Goal: Feedback & Contribution: Leave review/rating

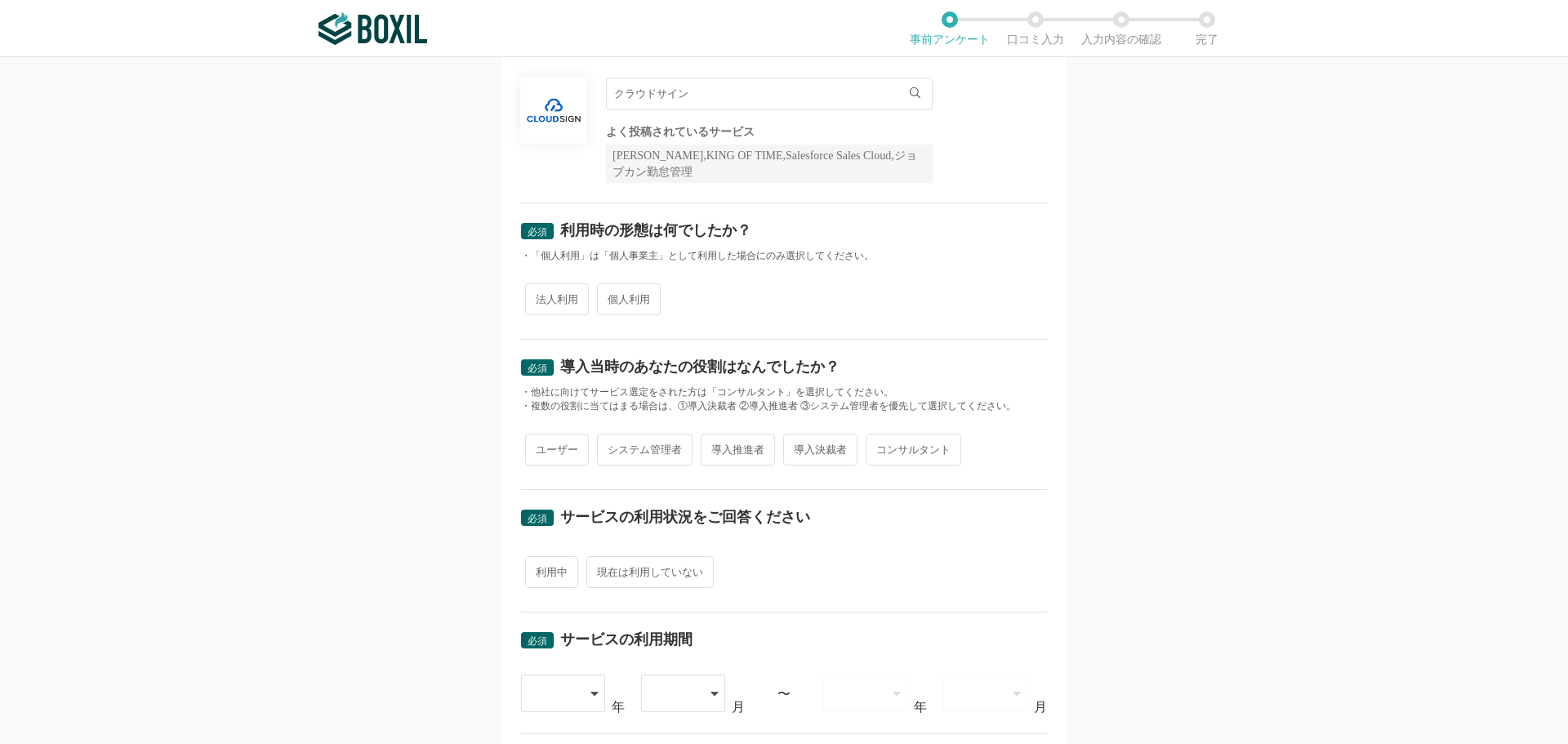
scroll to position [163, 0]
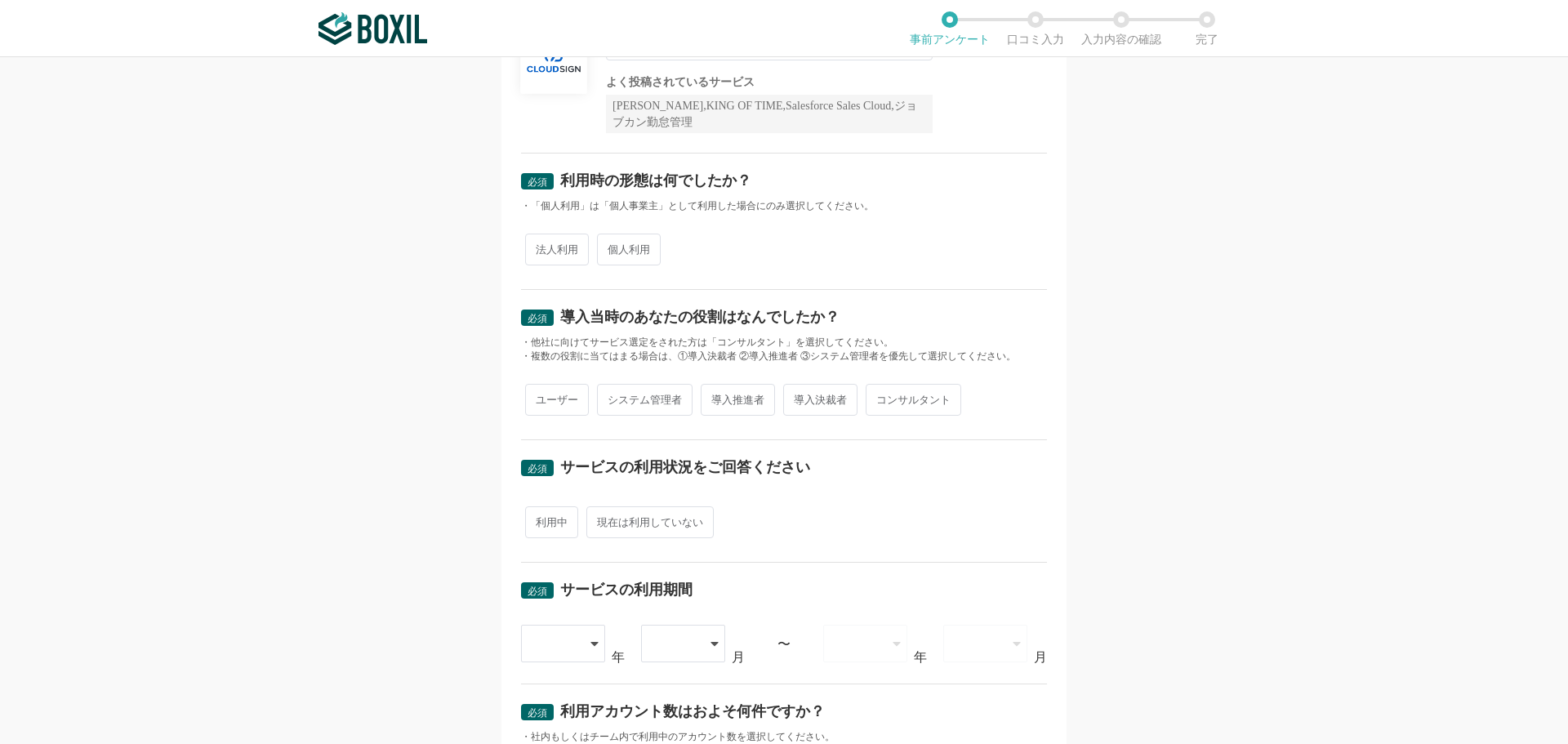
click at [550, 257] on span "法人利用" at bounding box center [556, 249] width 63 height 32
click at [540, 246] on input "法人利用" at bounding box center [534, 241] width 11 height 11
radio input "true"
click at [556, 389] on span "ユーザー" at bounding box center [556, 400] width 63 height 32
click at [540, 389] on input "ユーザー" at bounding box center [534, 391] width 11 height 11
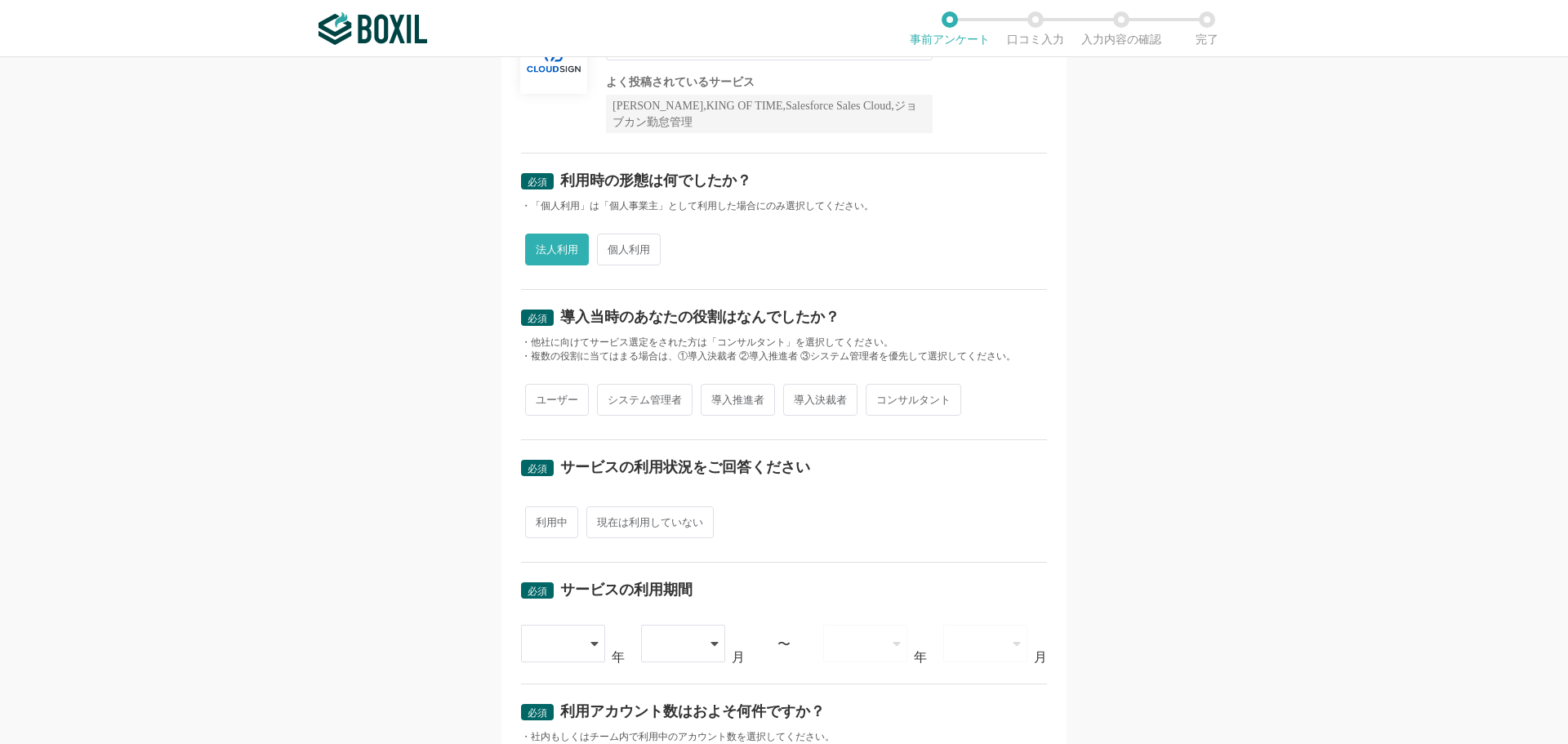
radio input "true"
click at [547, 531] on span "利用中" at bounding box center [551, 522] width 53 height 32
click at [540, 519] on input "利用中" at bounding box center [534, 513] width 11 height 11
radio input "true"
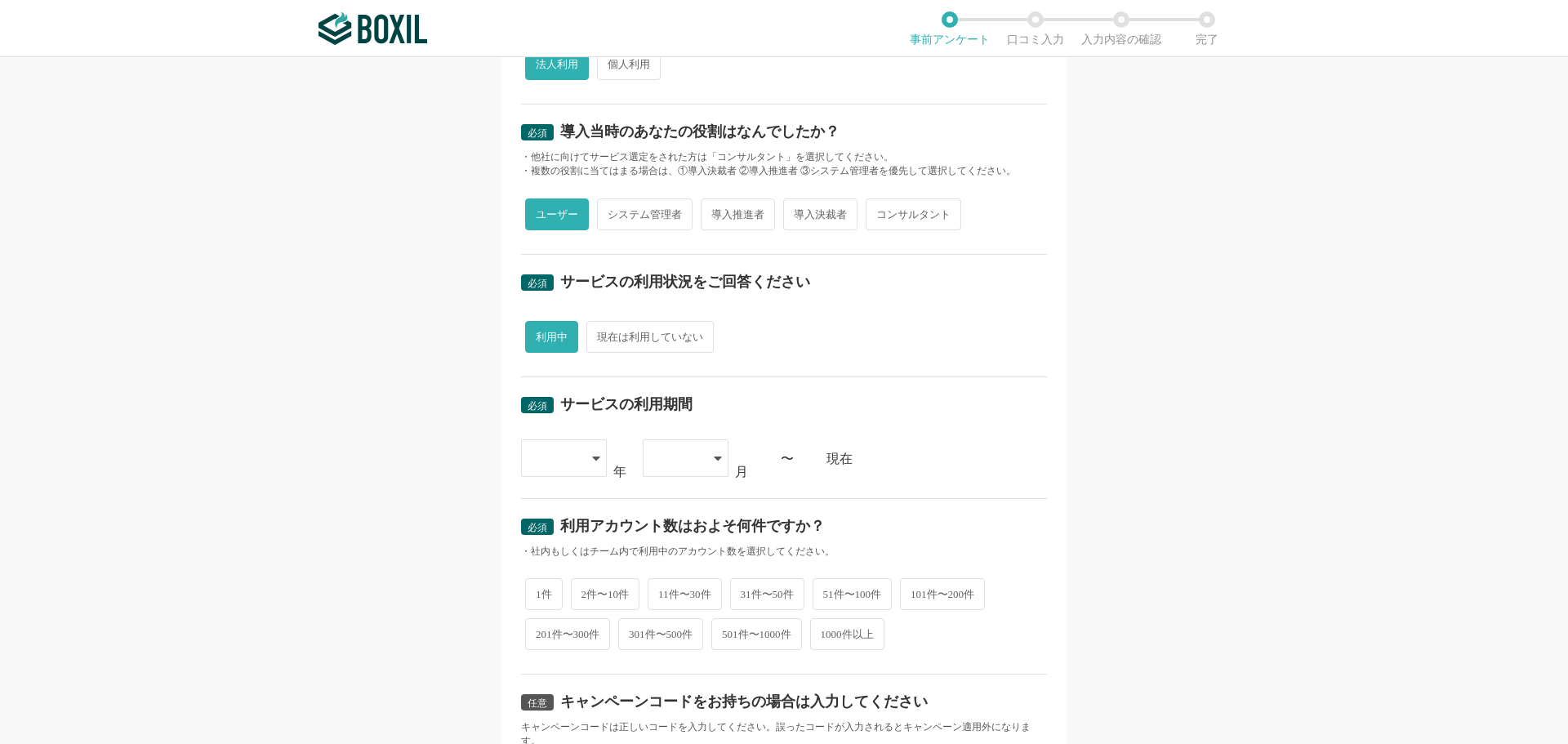
scroll to position [408, 0]
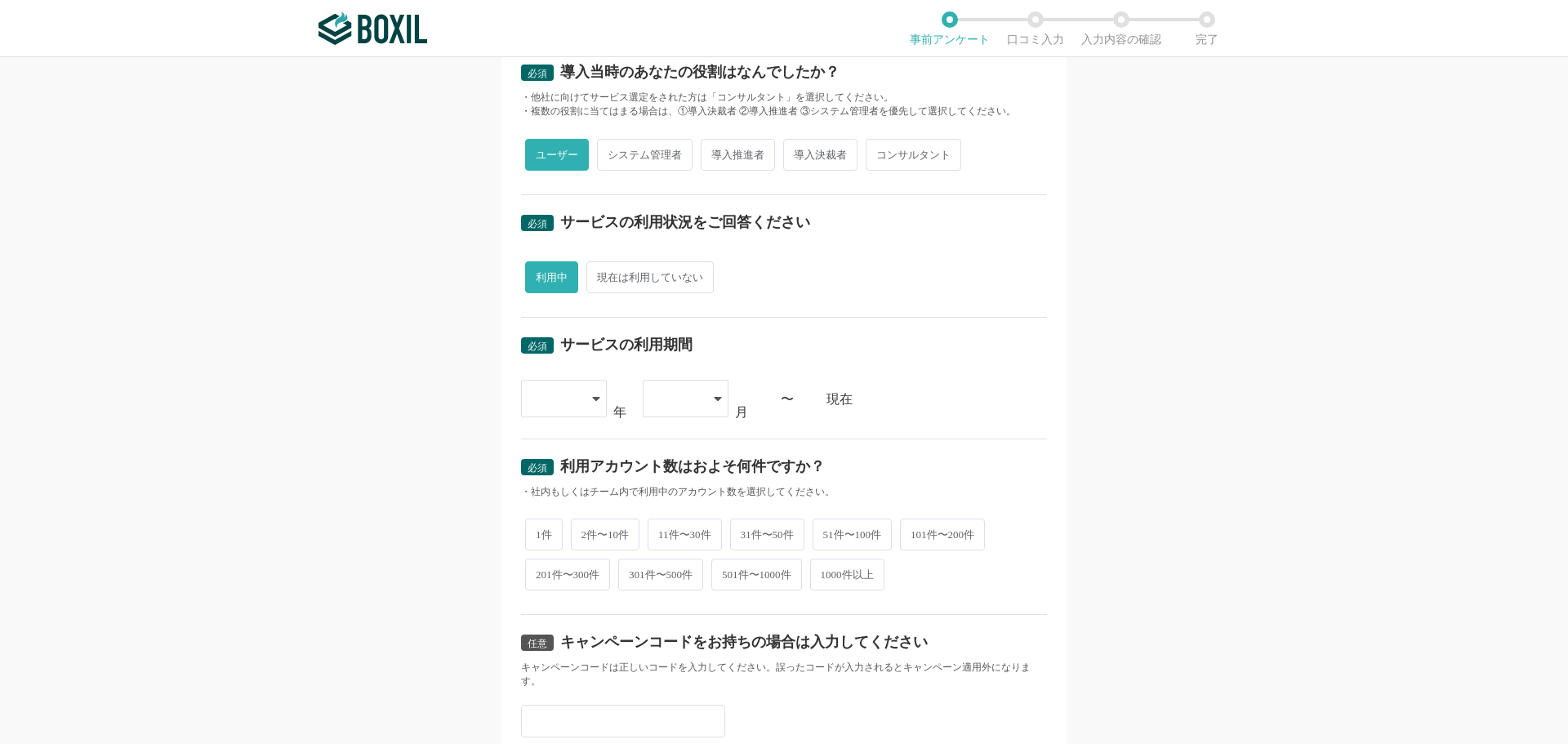
drag, startPoint x: 586, startPoint y: 395, endPoint x: 579, endPoint y: 401, distance: 9.2
click at [585, 393] on div at bounding box center [564, 399] width 86 height 38
click at [541, 454] on li "2015" at bounding box center [564, 445] width 86 height 40
click at [663, 403] on div at bounding box center [677, 399] width 48 height 36
click at [695, 494] on li "02" at bounding box center [686, 484] width 86 height 40
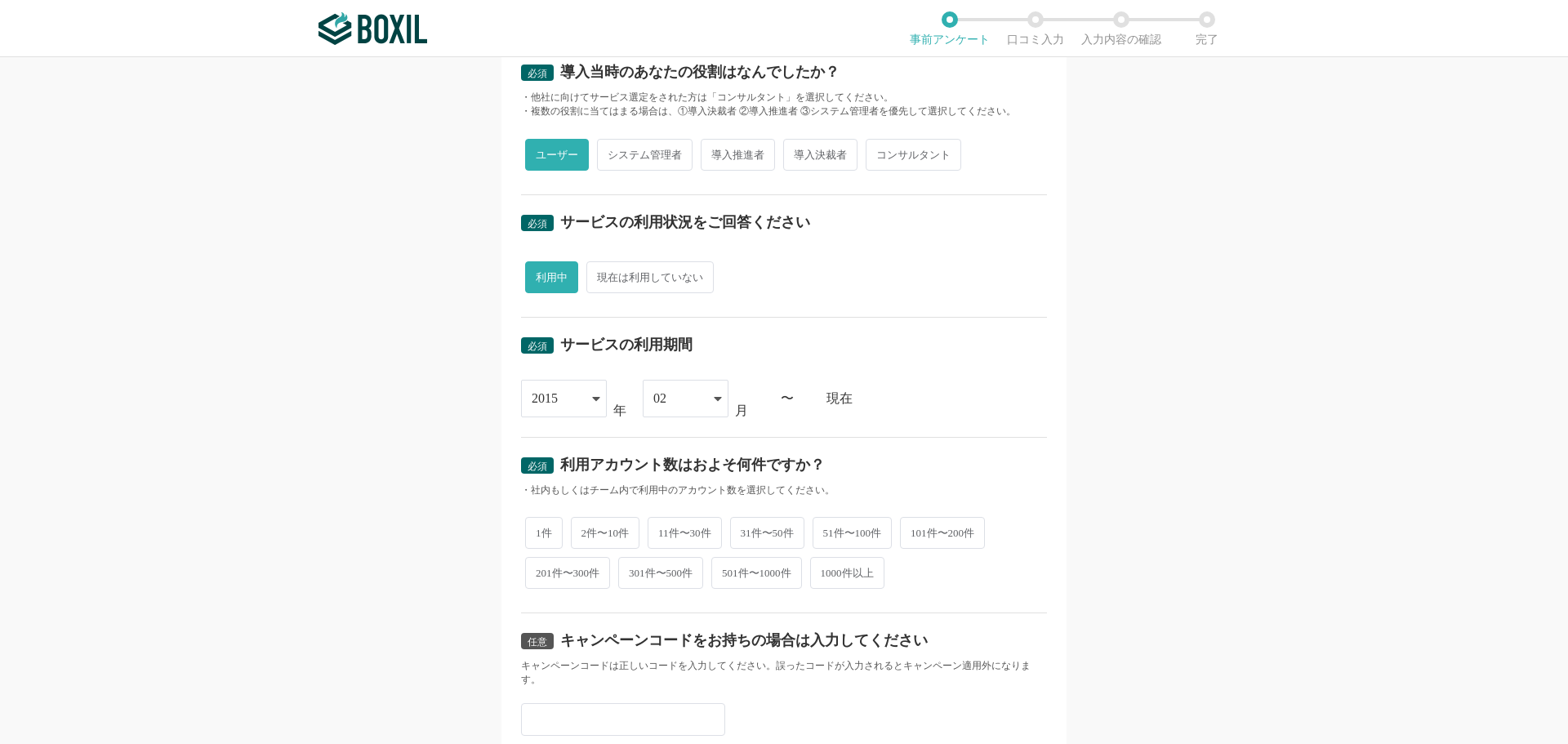
click at [620, 526] on span "2件〜10件" at bounding box center [606, 532] width 69 height 32
click at [586, 526] on input "2件〜10件" at bounding box center [580, 524] width 11 height 11
radio input "true"
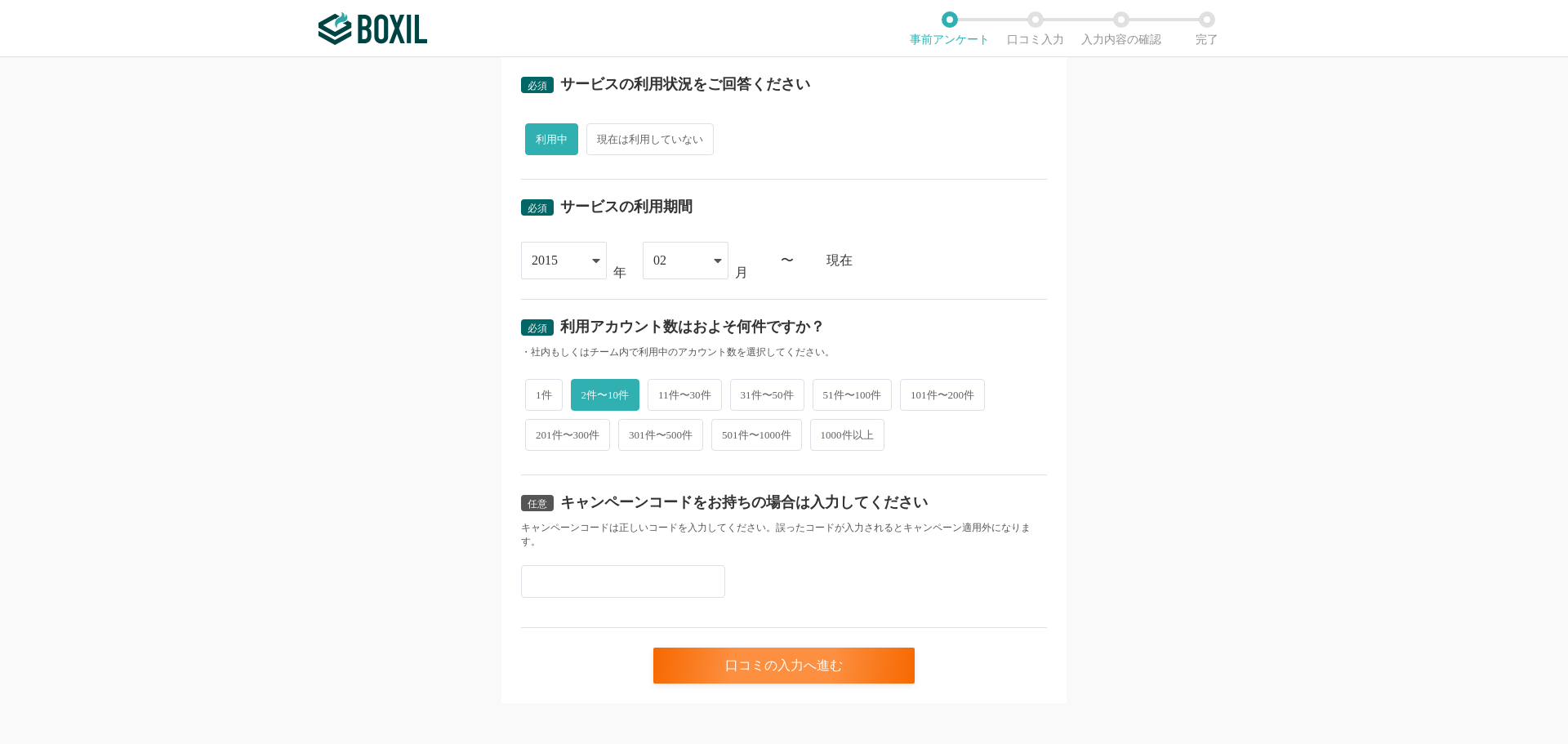
scroll to position [558, 0]
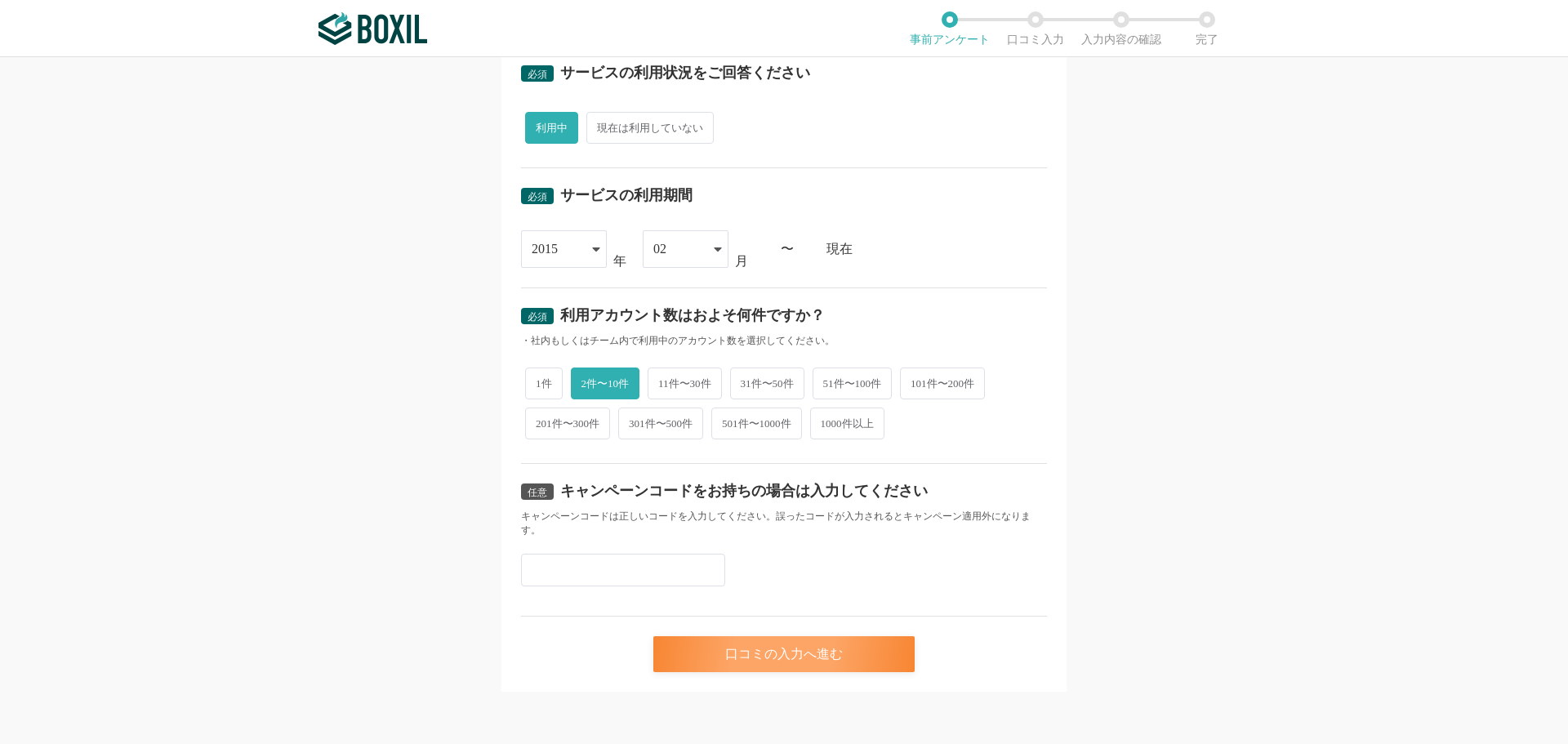
click at [740, 653] on div "口コミの入力へ進む" at bounding box center [784, 654] width 261 height 36
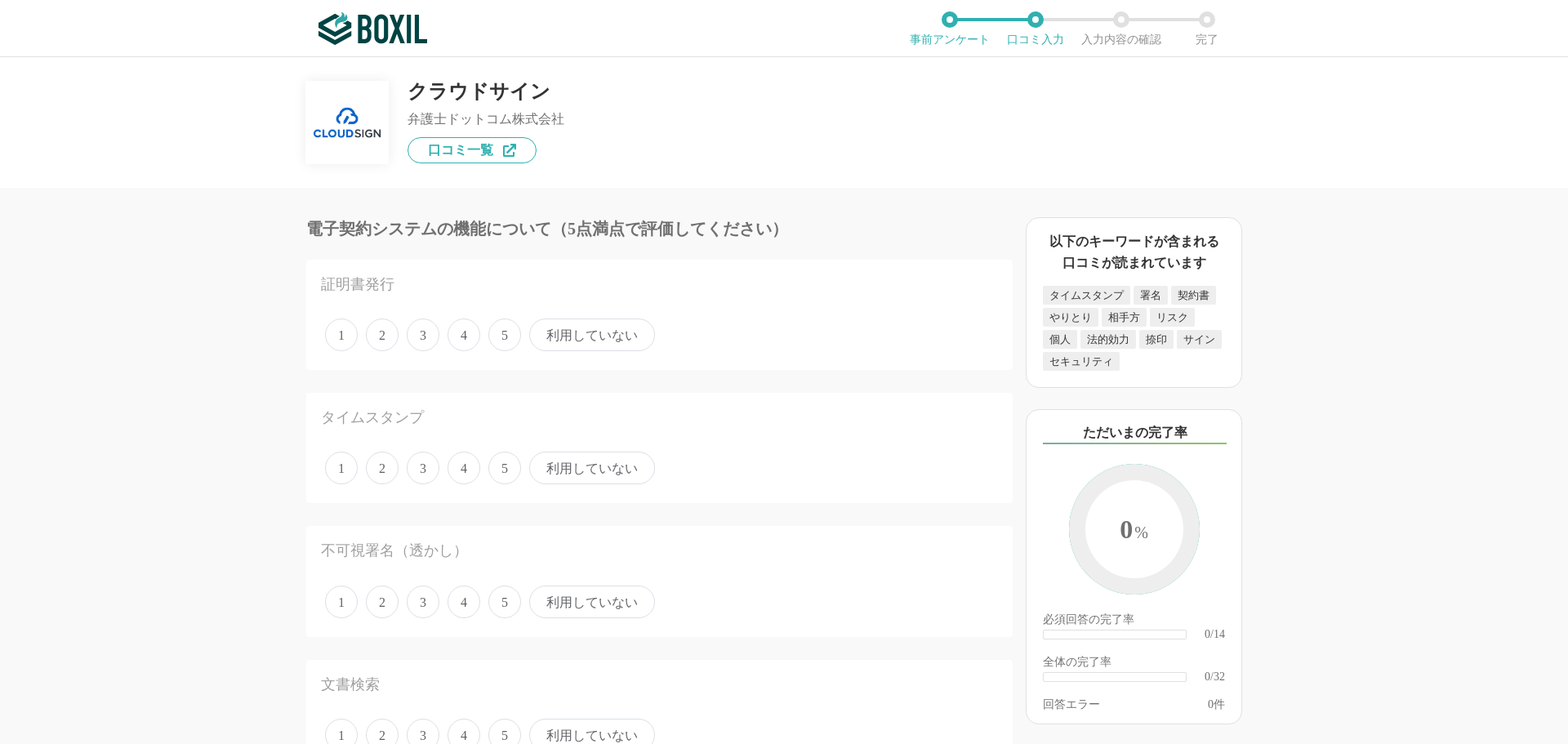
click at [439, 335] on div "1 2 3 4 5 利用していない" at bounding box center [658, 335] width 676 height 41
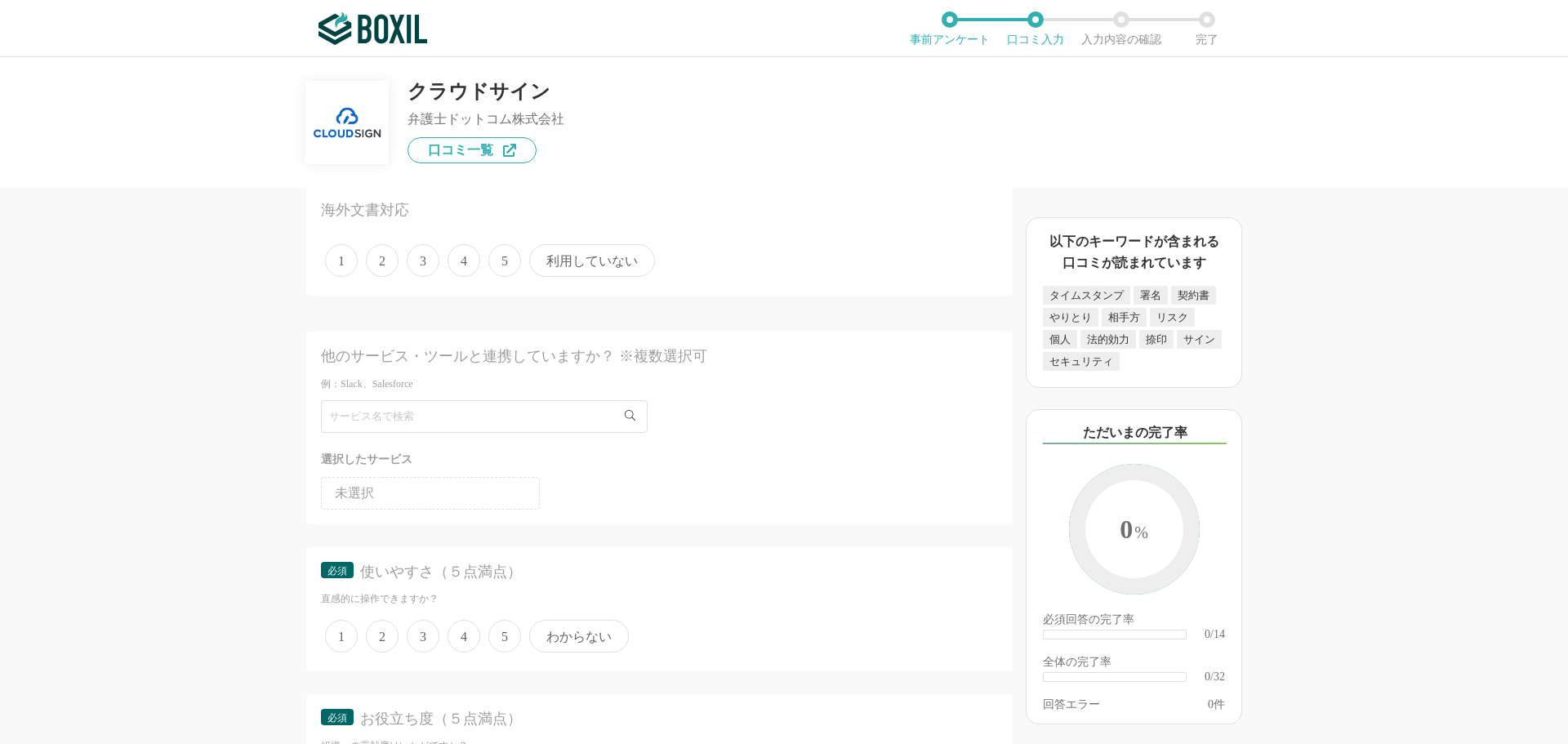
scroll to position [2205, 0]
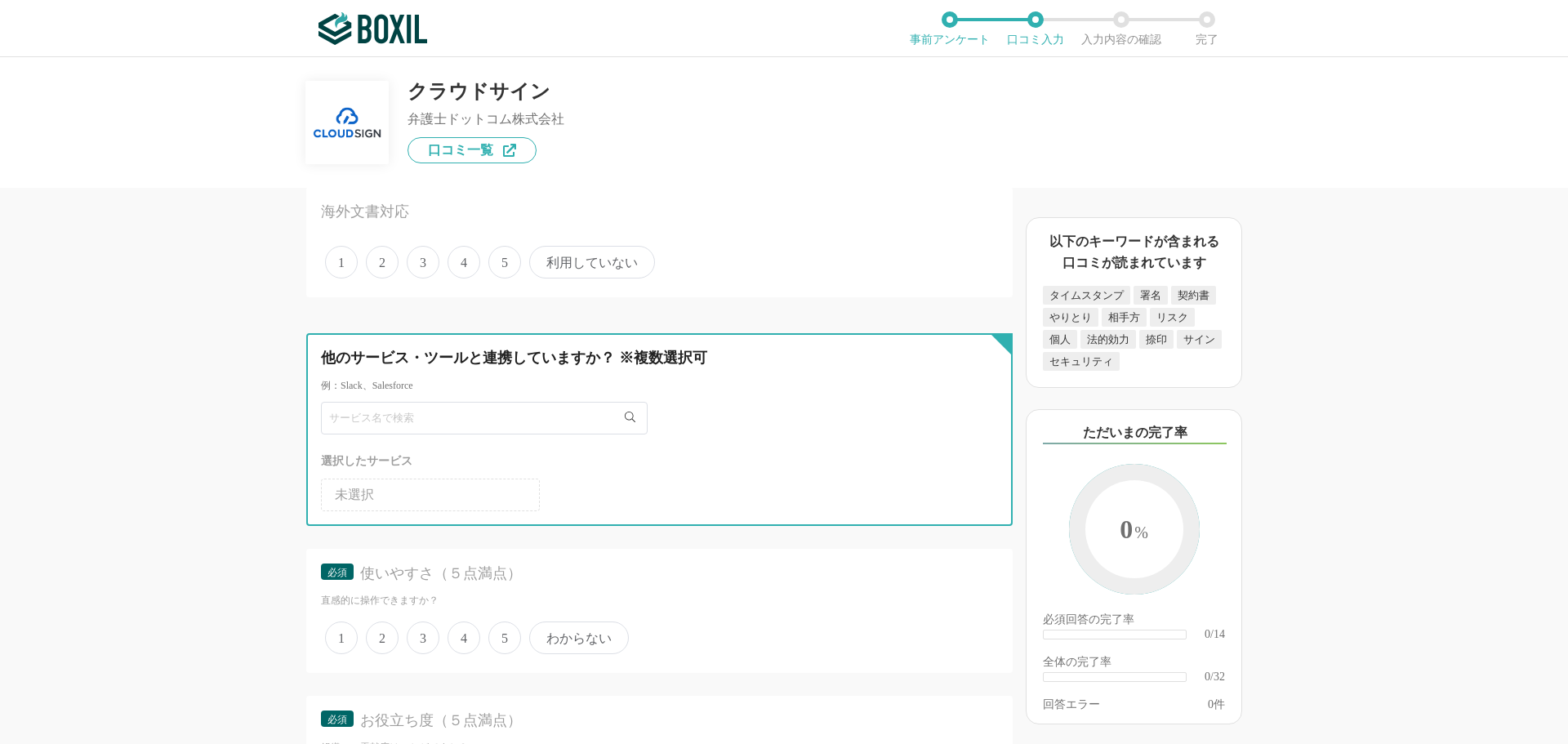
click at [434, 427] on input "text" at bounding box center [484, 419] width 326 height 33
type input "sss"
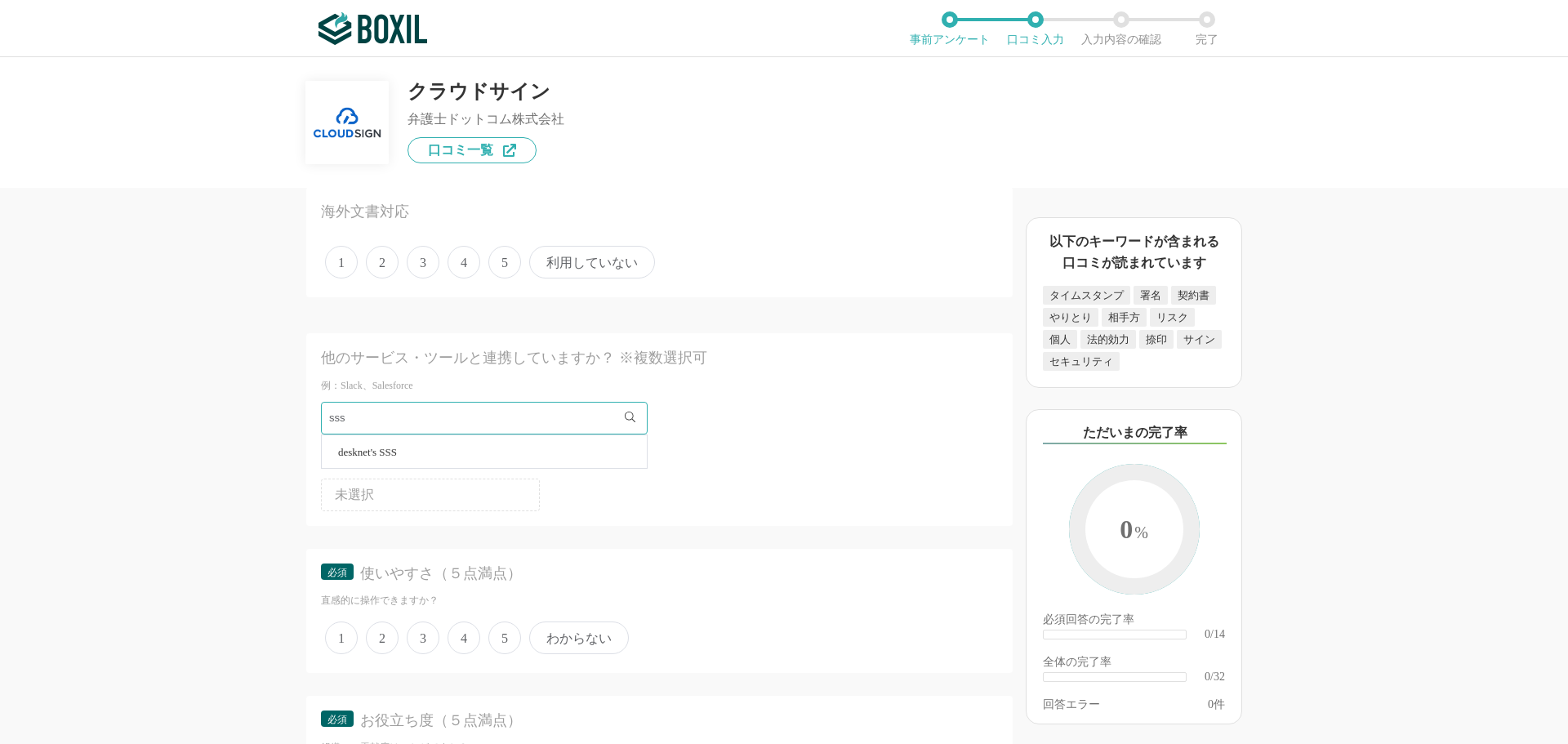
click at [423, 444] on li "desknet's SSS" at bounding box center [484, 452] width 325 height 33
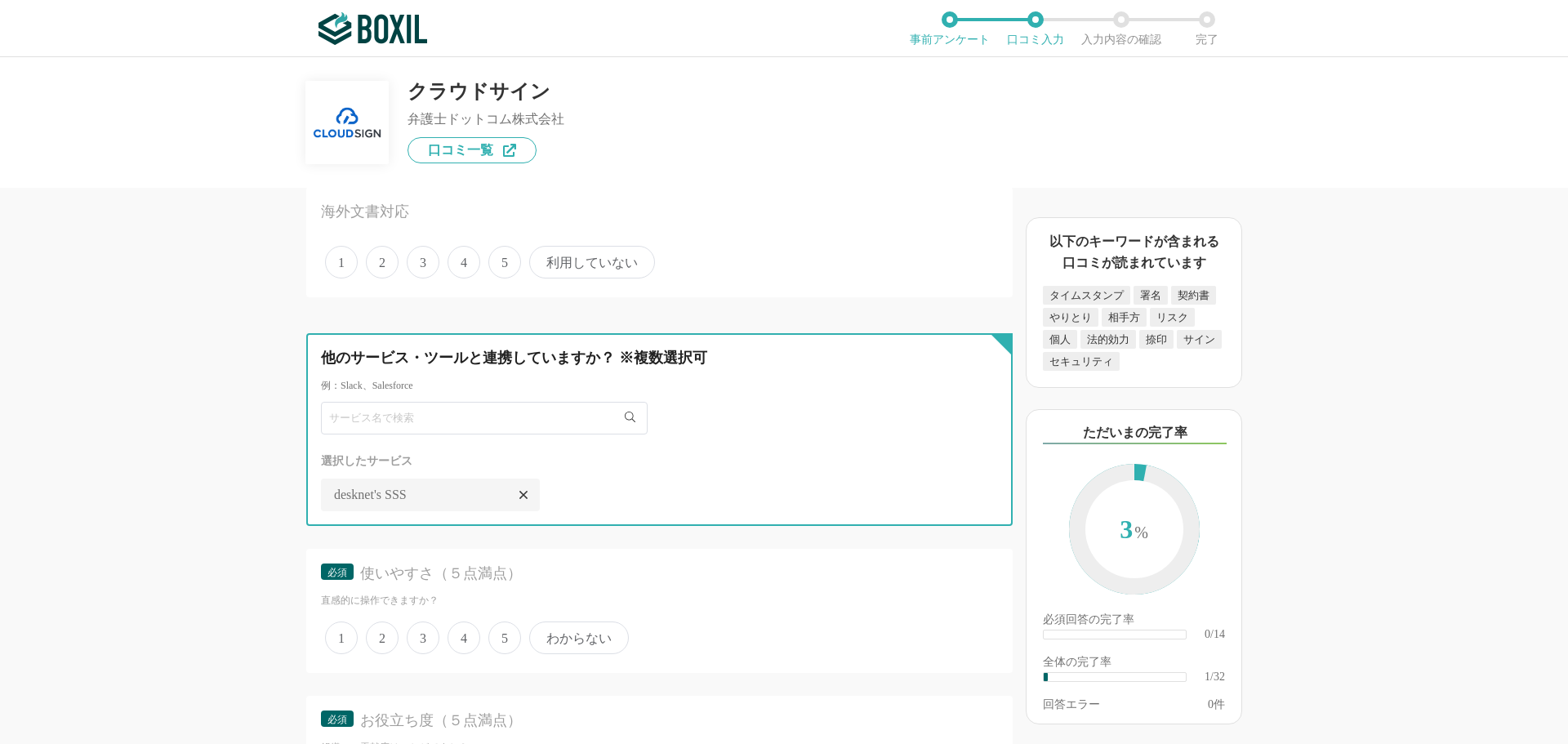
click at [468, 426] on input "text" at bounding box center [484, 419] width 326 height 33
type input "sss"
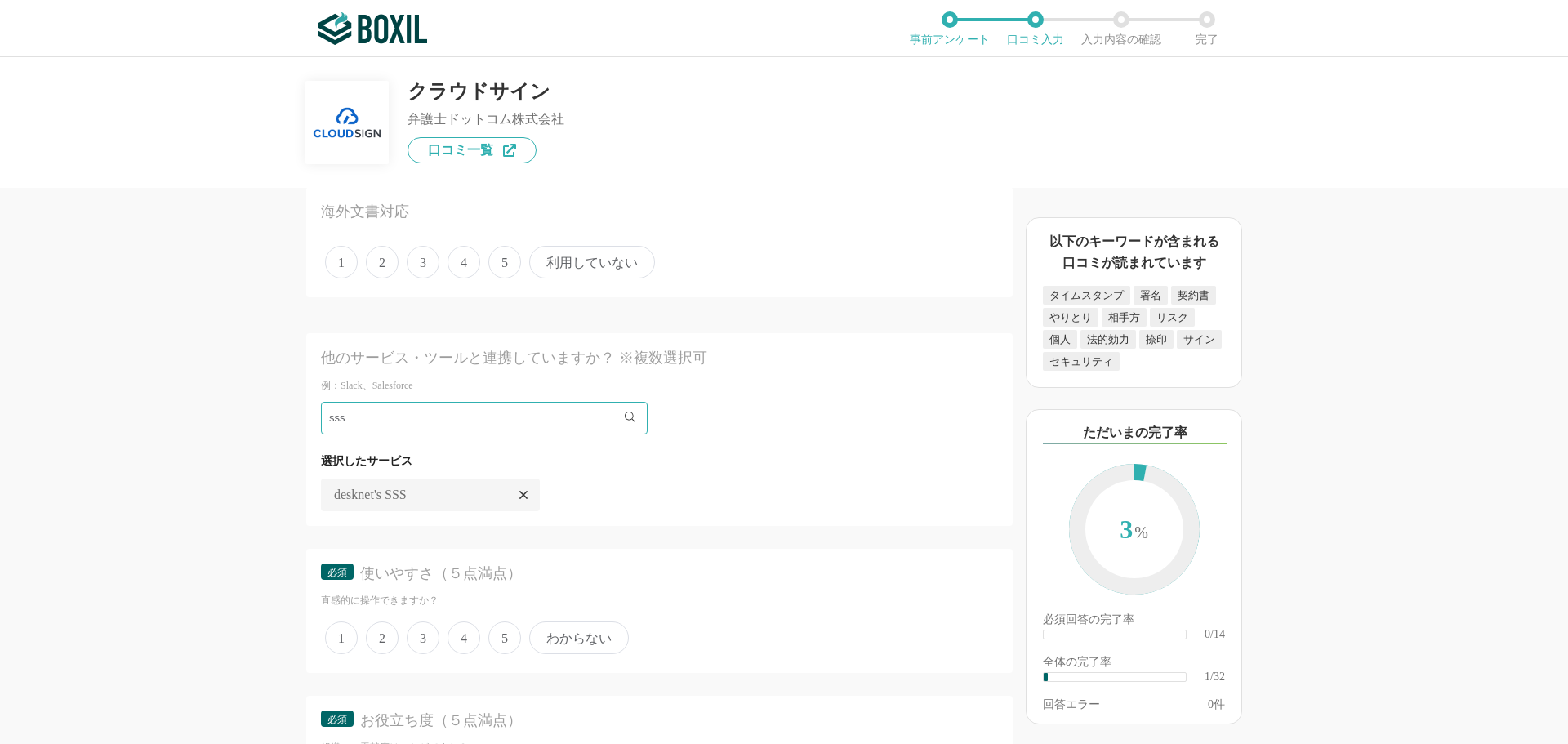
click at [520, 456] on div "選択したサービス" at bounding box center [658, 461] width 676 height 21
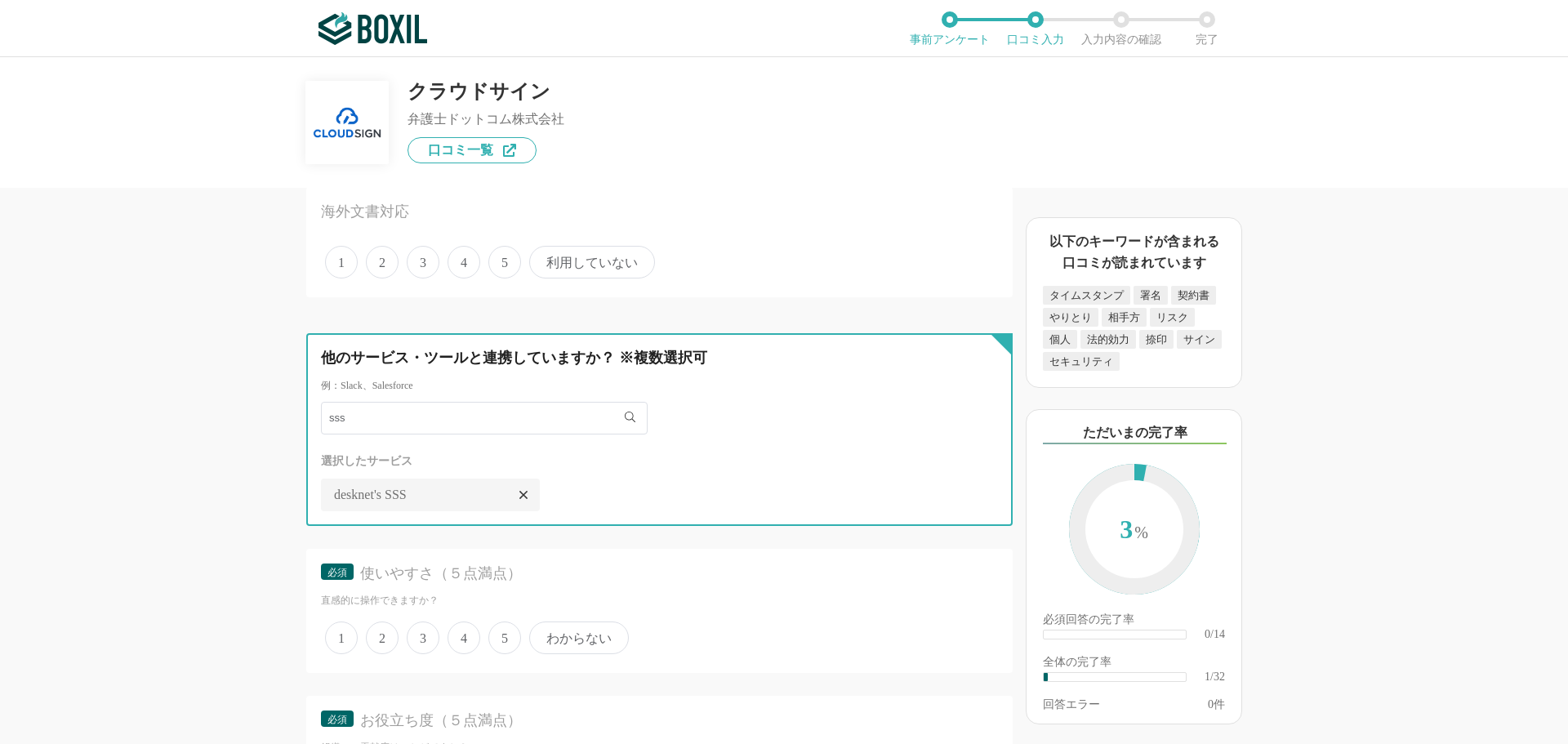
click at [514, 416] on input "sss" at bounding box center [484, 419] width 326 height 33
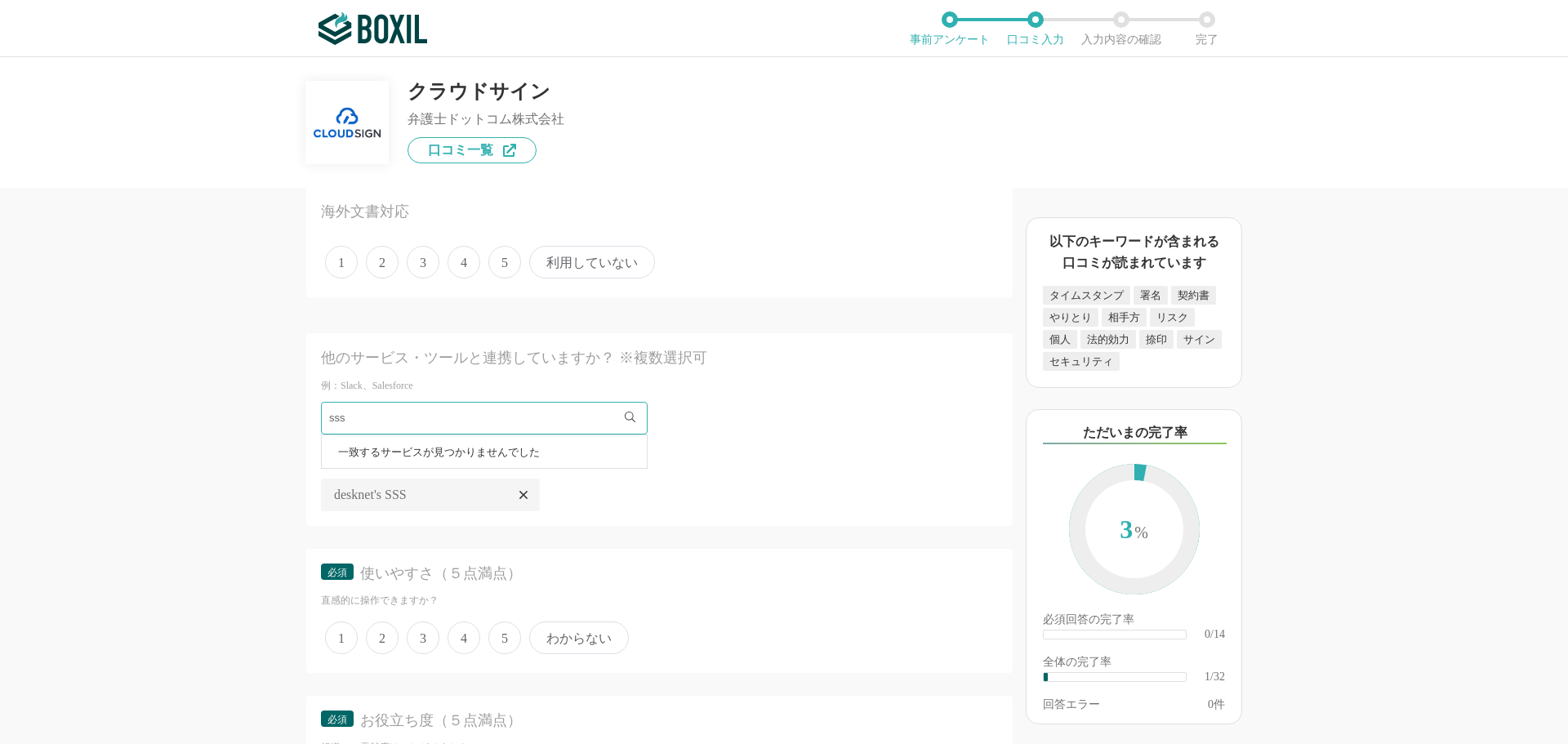
click at [495, 456] on span "一致するサービスが見つかりませんでした" at bounding box center [438, 452] width 202 height 11
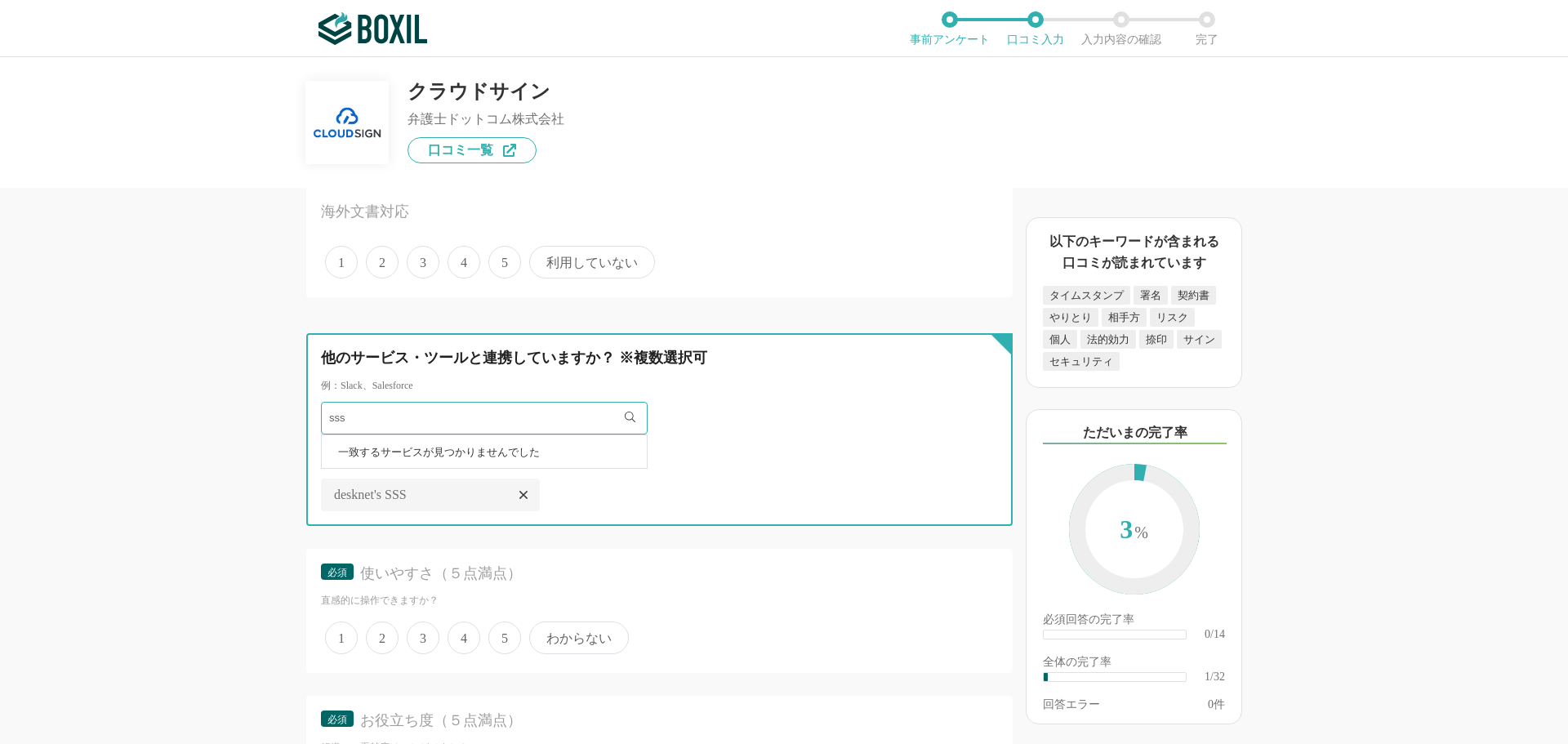
click at [564, 414] on input "sss" at bounding box center [484, 419] width 326 height 33
drag, startPoint x: 465, startPoint y: 421, endPoint x: 255, endPoint y: 416, distance: 210.1
click at [255, 416] on div "電子契約システムの機能について（5点満点で評価してください） 証明書発行 1 2 3 4 5 利用していない タイムスタンプ 1 2 3 4 5 利用していな…" at bounding box center [604, 466] width 817 height 556
type input "あ"
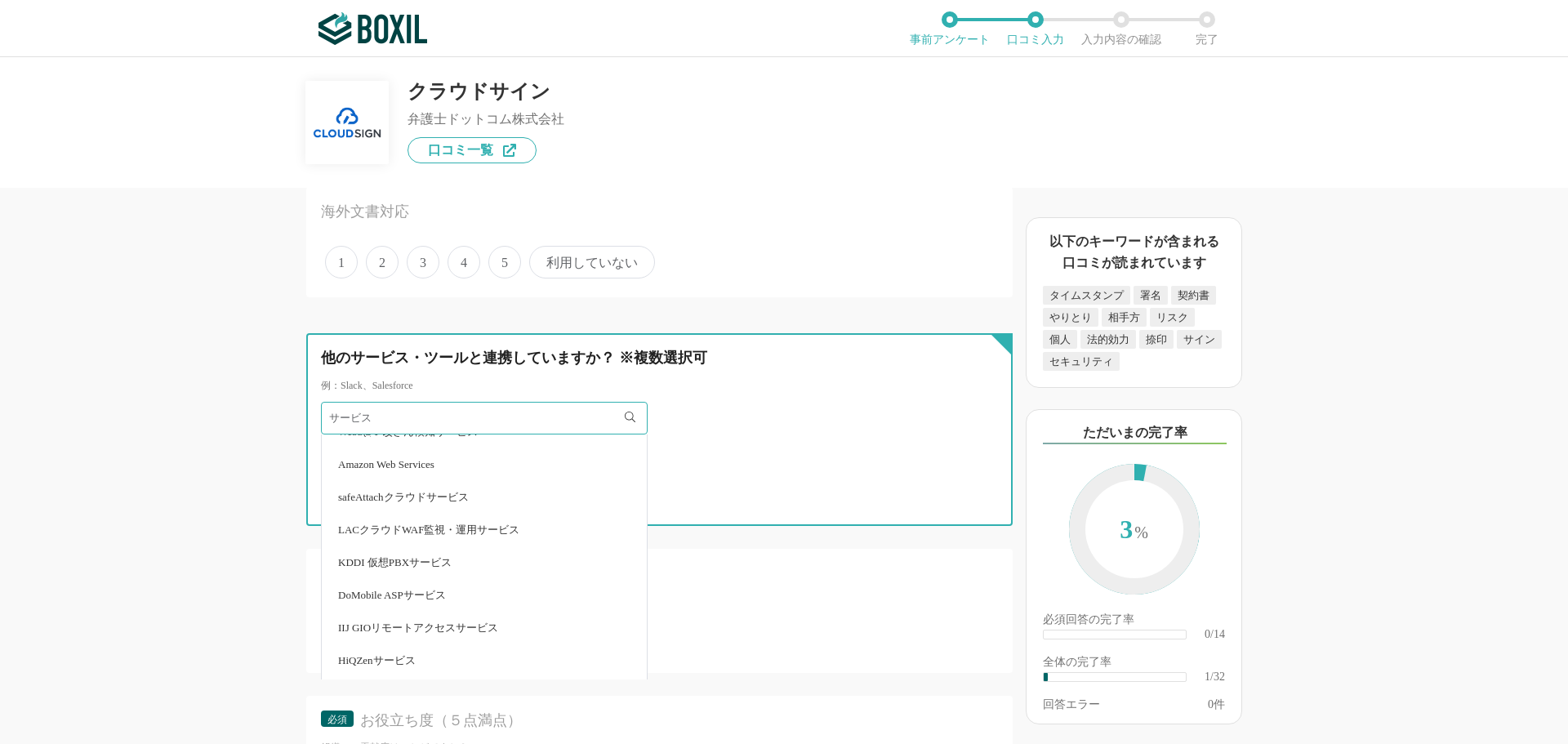
scroll to position [82, 0]
type input "サービス"
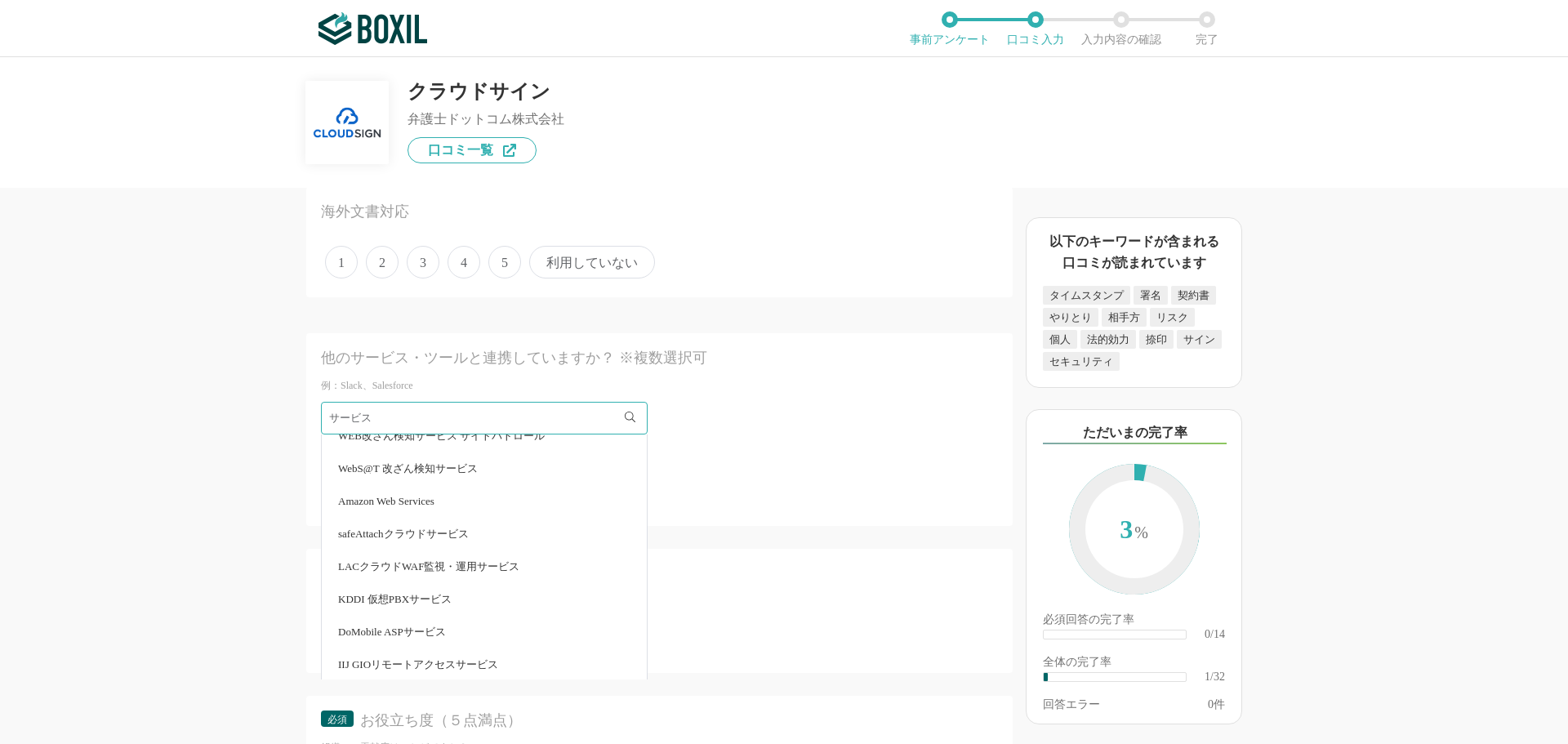
click at [453, 470] on span "WebS@T 改ざん検知サービス" at bounding box center [407, 468] width 139 height 11
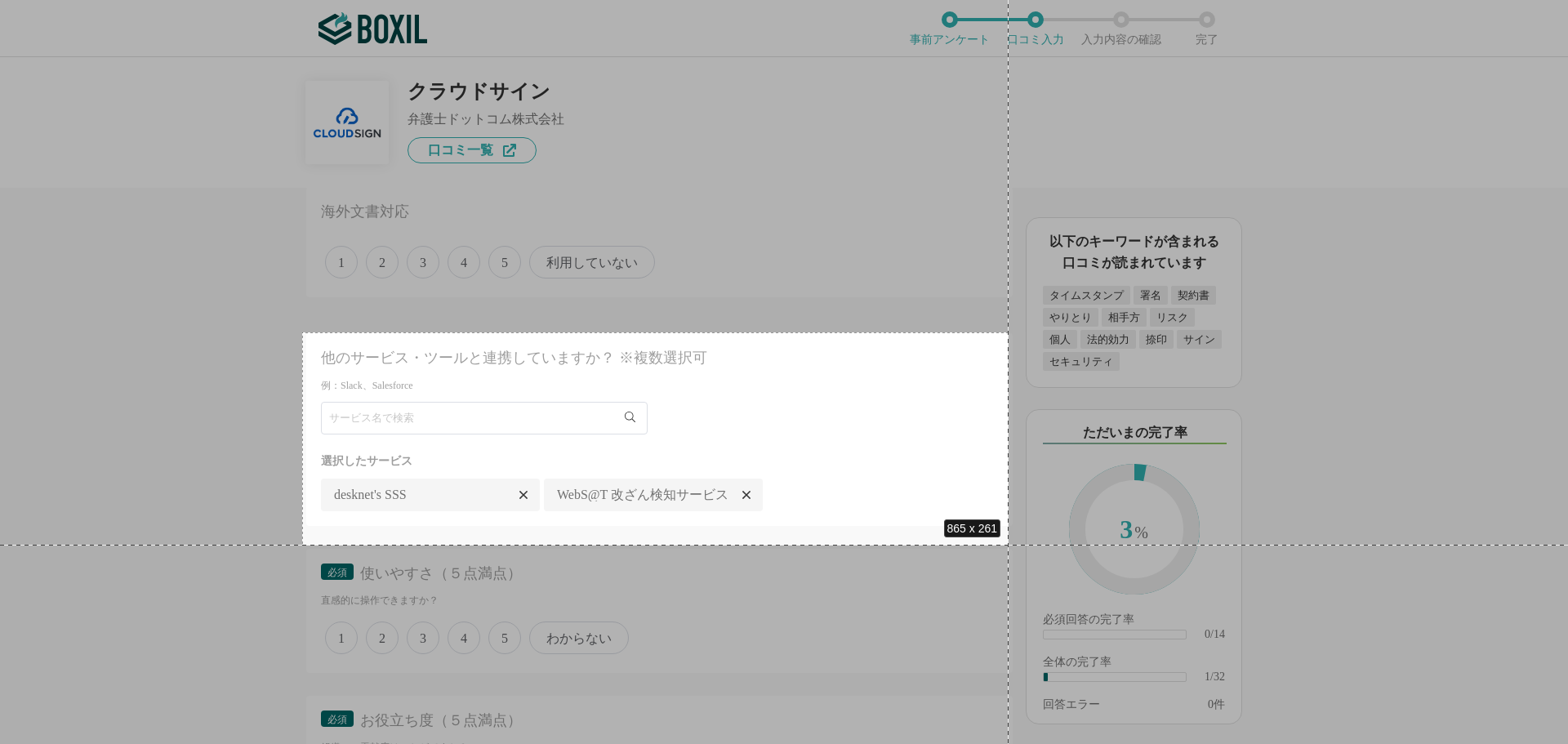
drag, startPoint x: 302, startPoint y: 332, endPoint x: 1009, endPoint y: 545, distance: 738.4
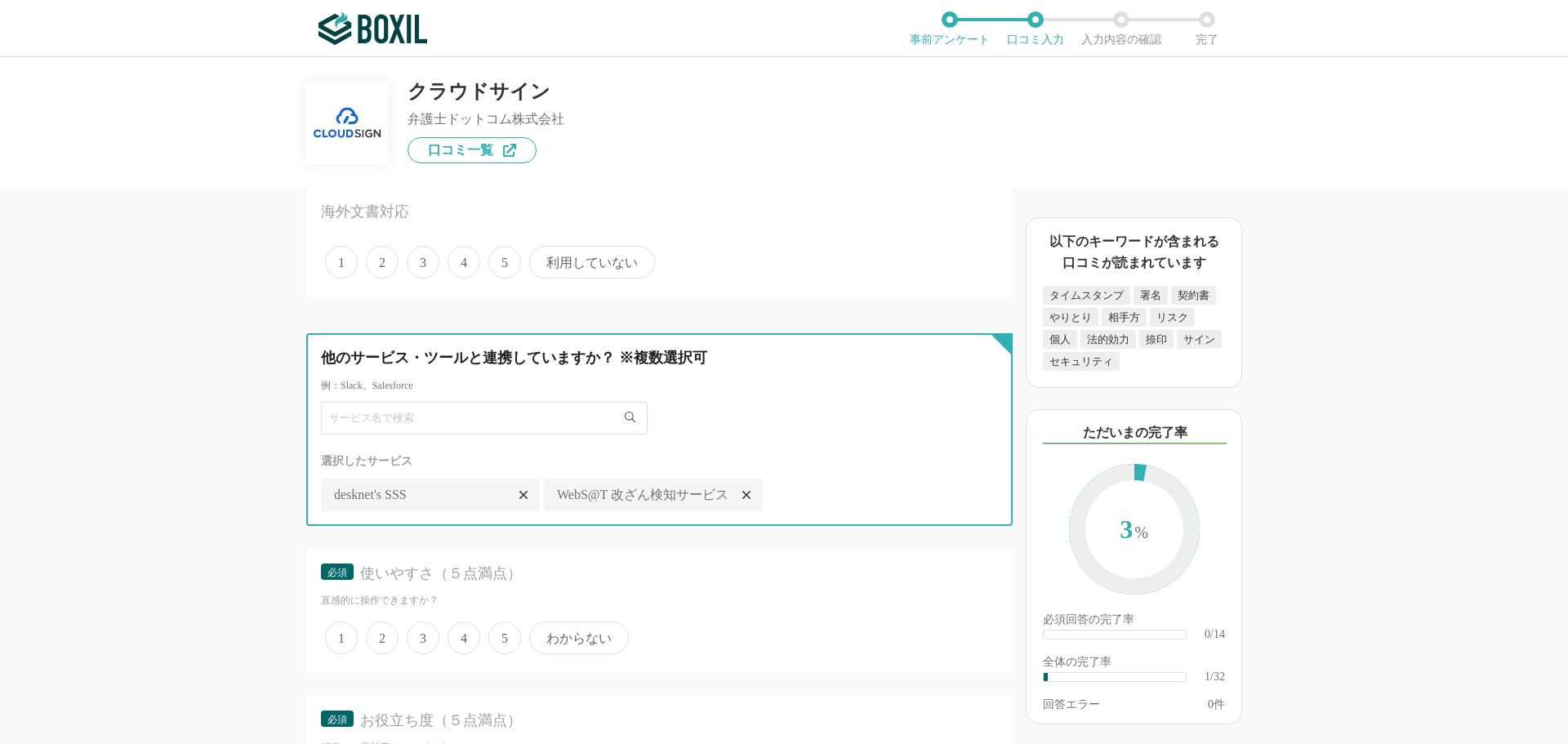
click at [482, 410] on input "text" at bounding box center [484, 419] width 326 height 33
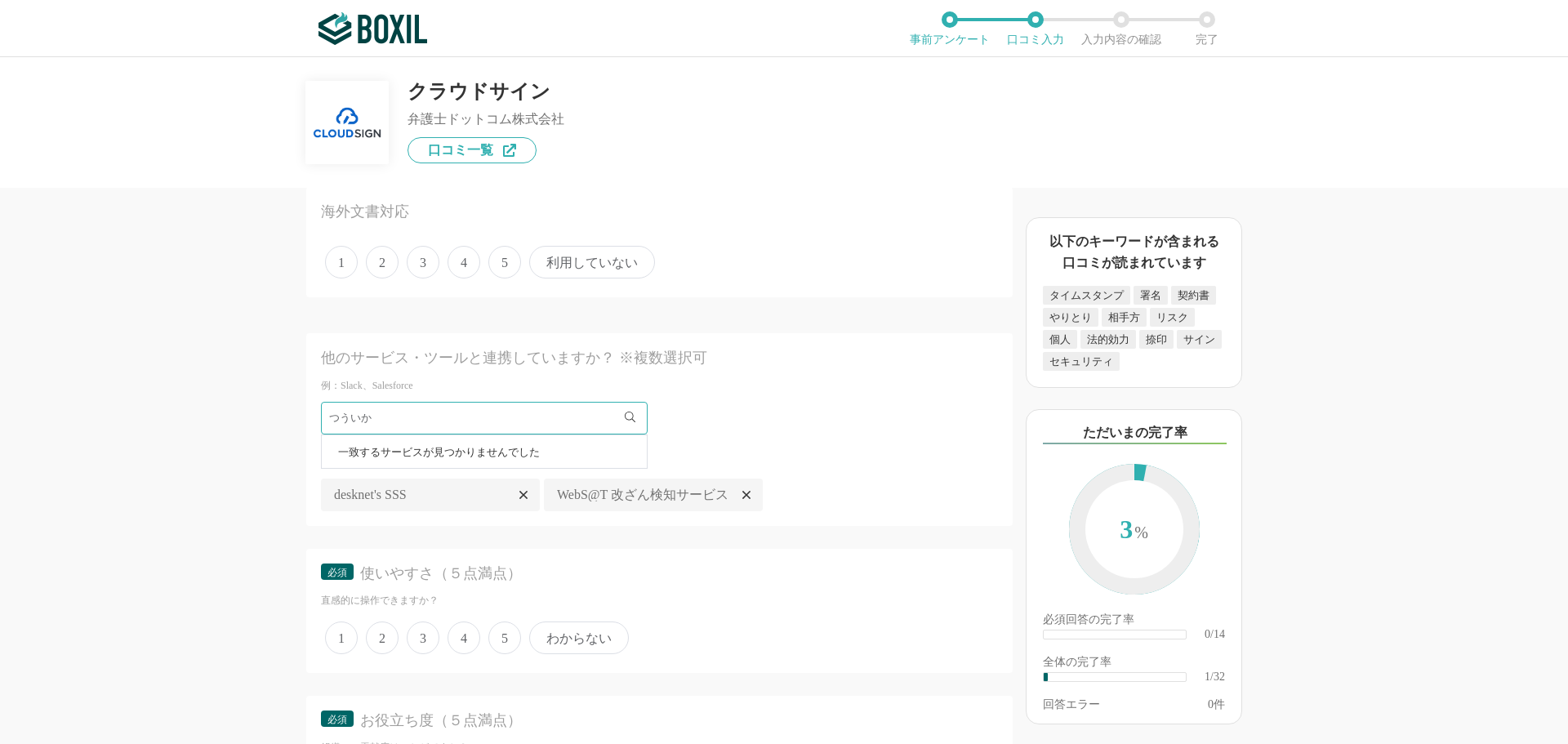
click at [411, 454] on span "一致するサービスが見つかりませんでした" at bounding box center [438, 452] width 202 height 11
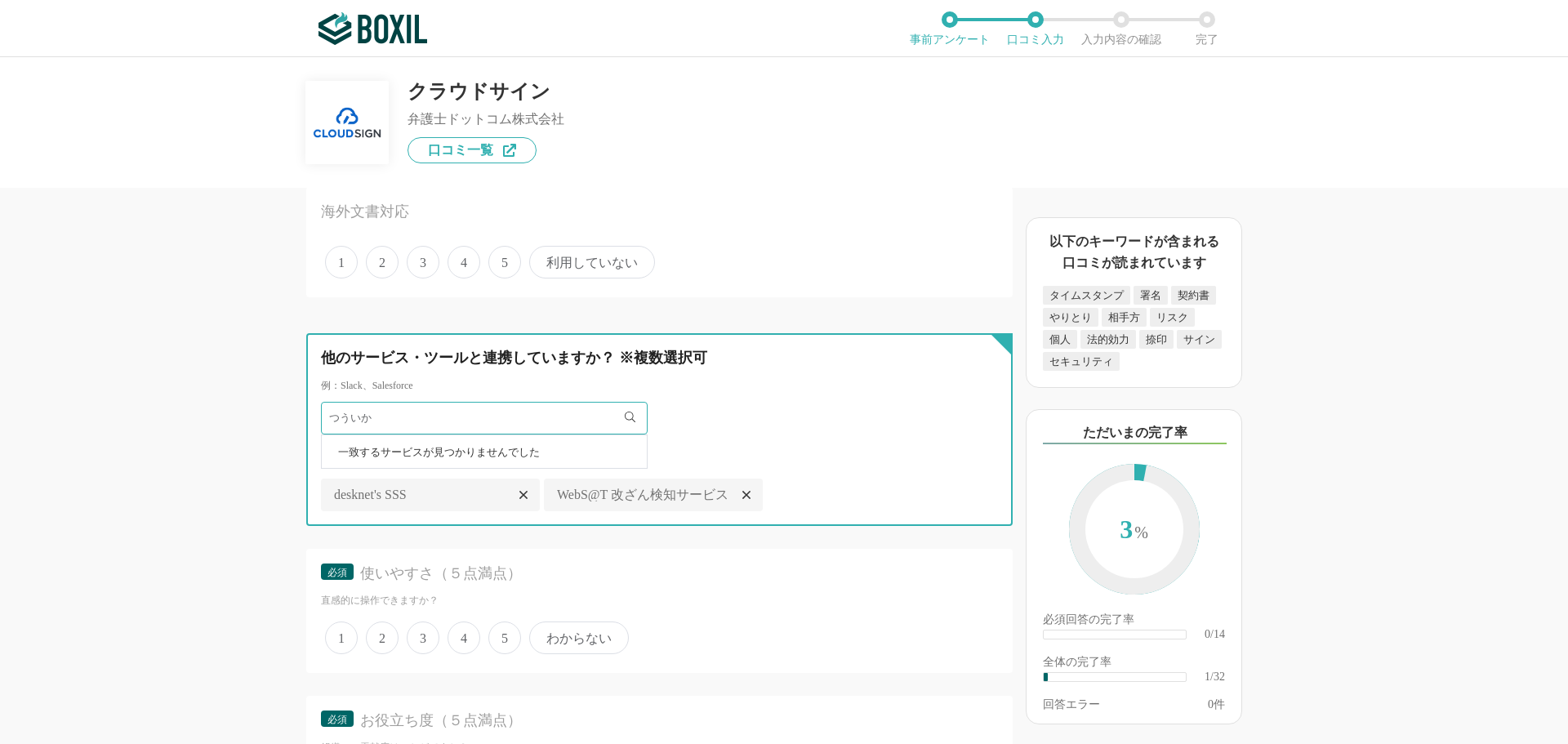
click at [354, 416] on input "つういか" at bounding box center [484, 419] width 326 height 33
drag, startPoint x: 397, startPoint y: 411, endPoint x: 307, endPoint y: 414, distance: 90.0
click at [307, 414] on div "他のサービス・ツールと連携していますか？ ※複数選択可 例：Slack、Salesforce つういか 一致するサービスが見つかりませんでした 選択したサービ…" at bounding box center [659, 428] width 706 height 192
type input "slack"
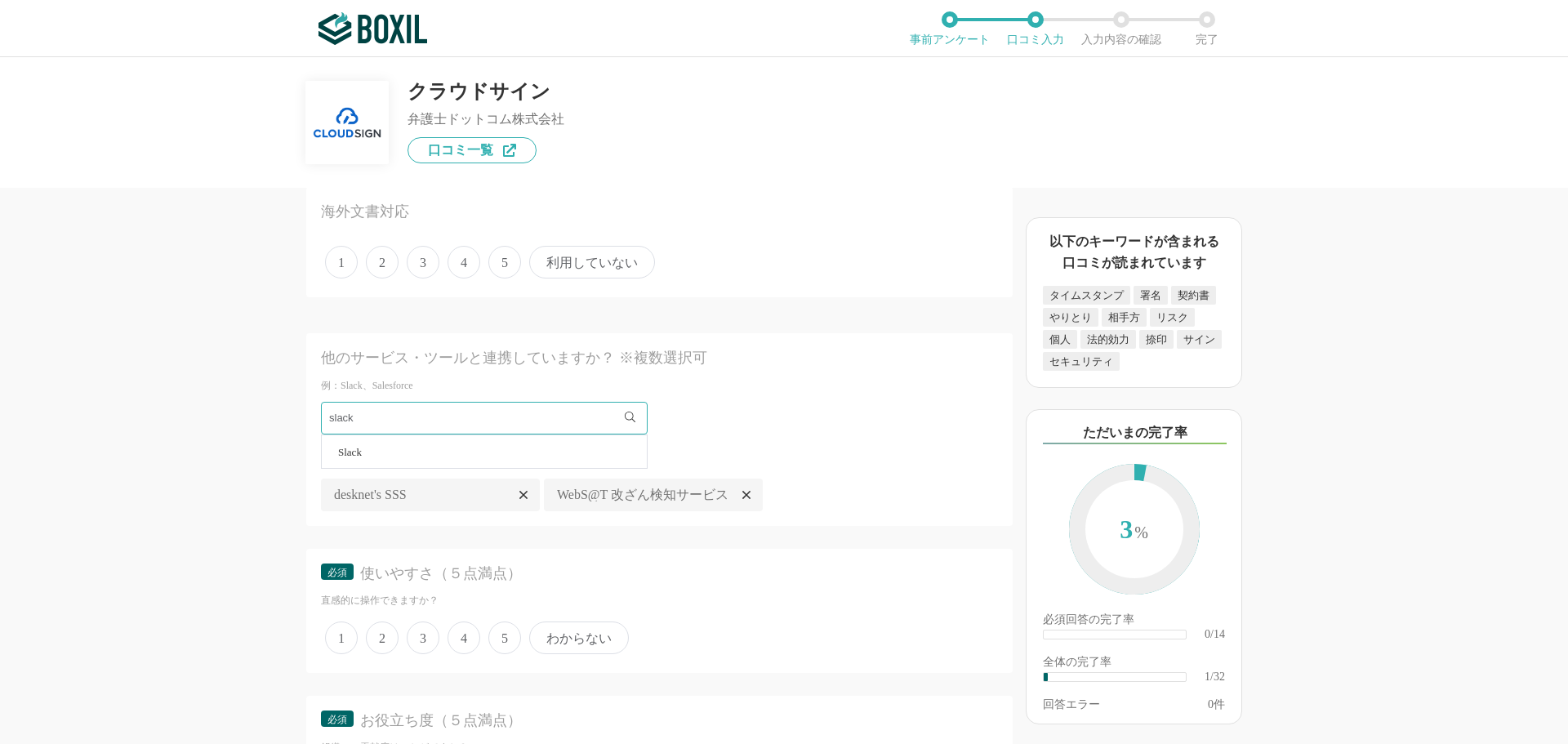
click at [463, 460] on li "Slack" at bounding box center [484, 452] width 325 height 33
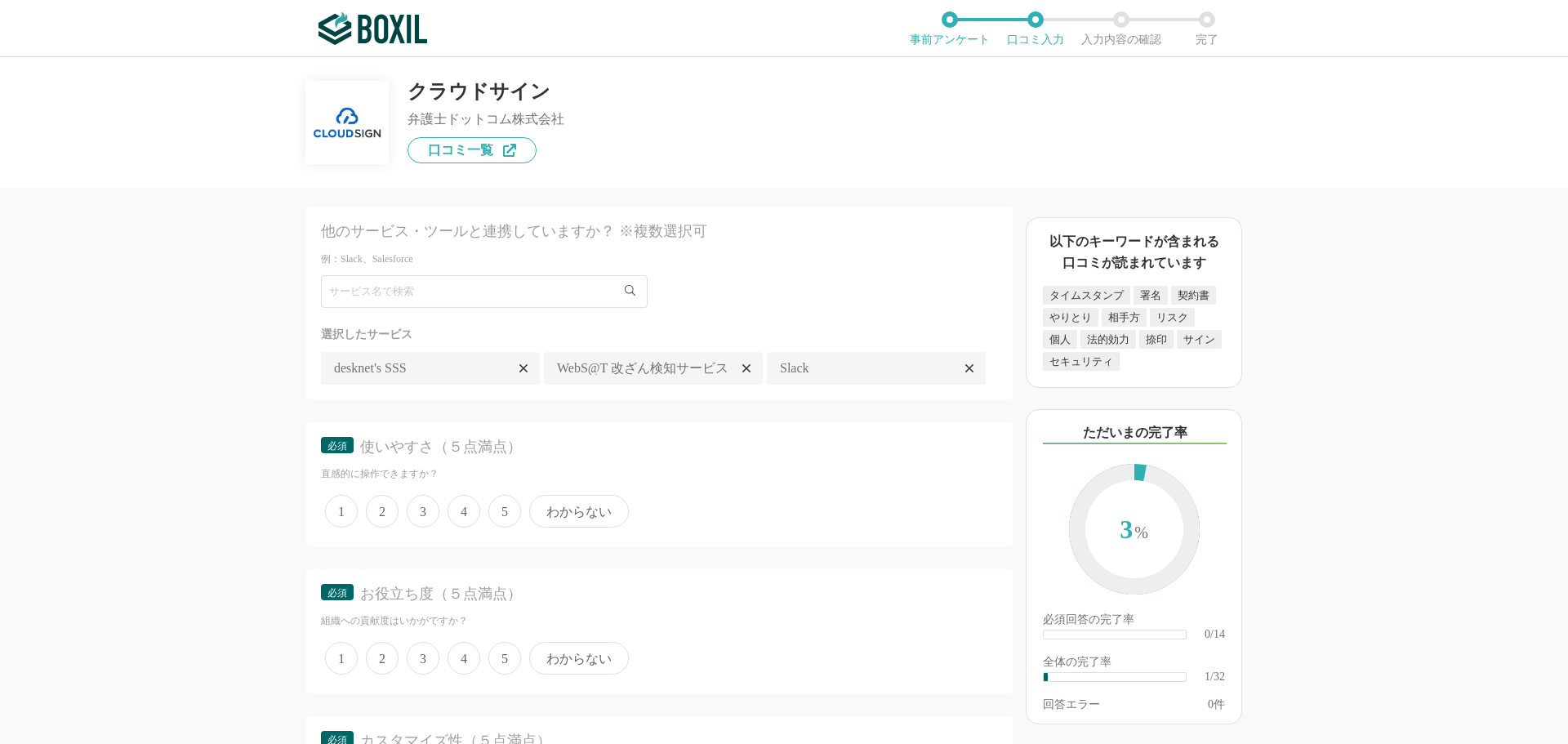
scroll to position [2286, 0]
